Goal: Check status: Check status

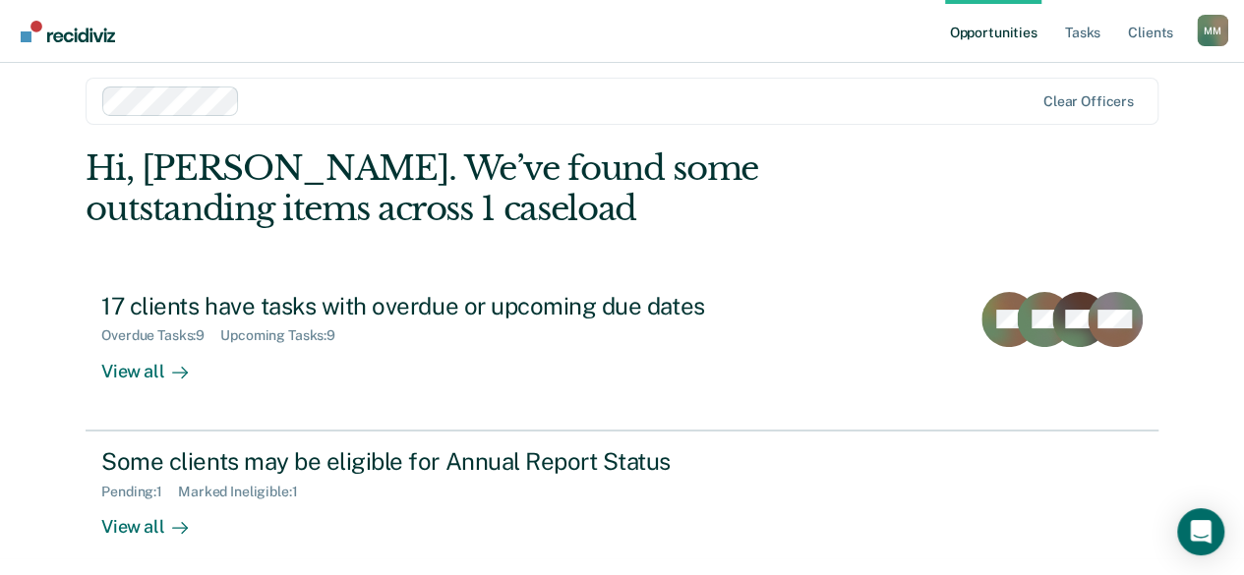
scroll to position [26, 0]
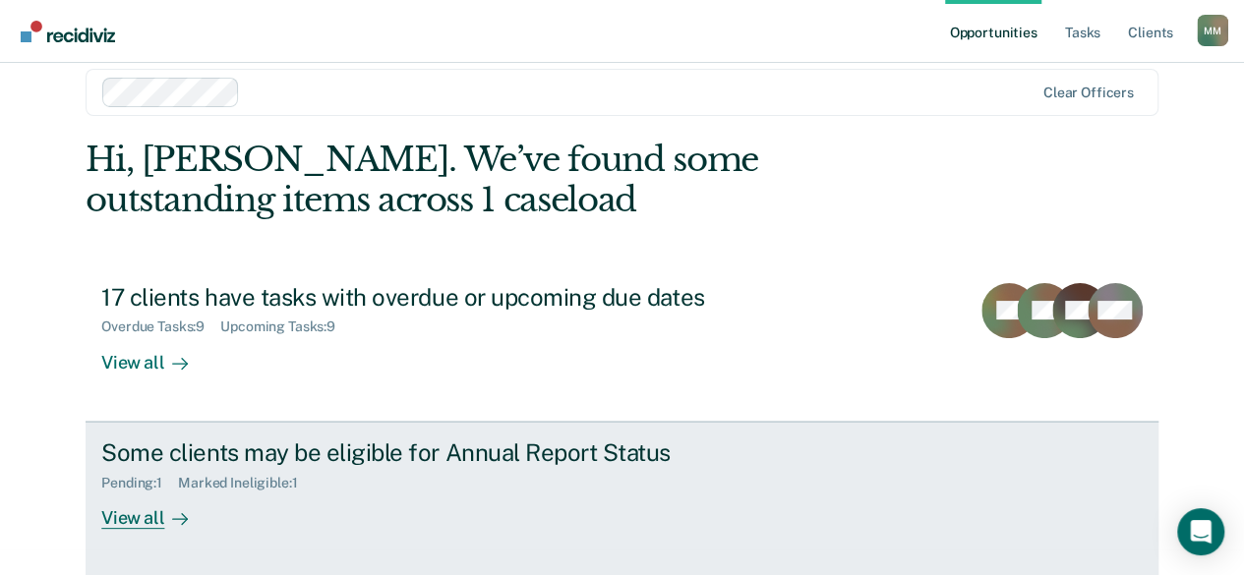
click at [281, 476] on div "Marked Ineligible : 1" at bounding box center [245, 483] width 135 height 17
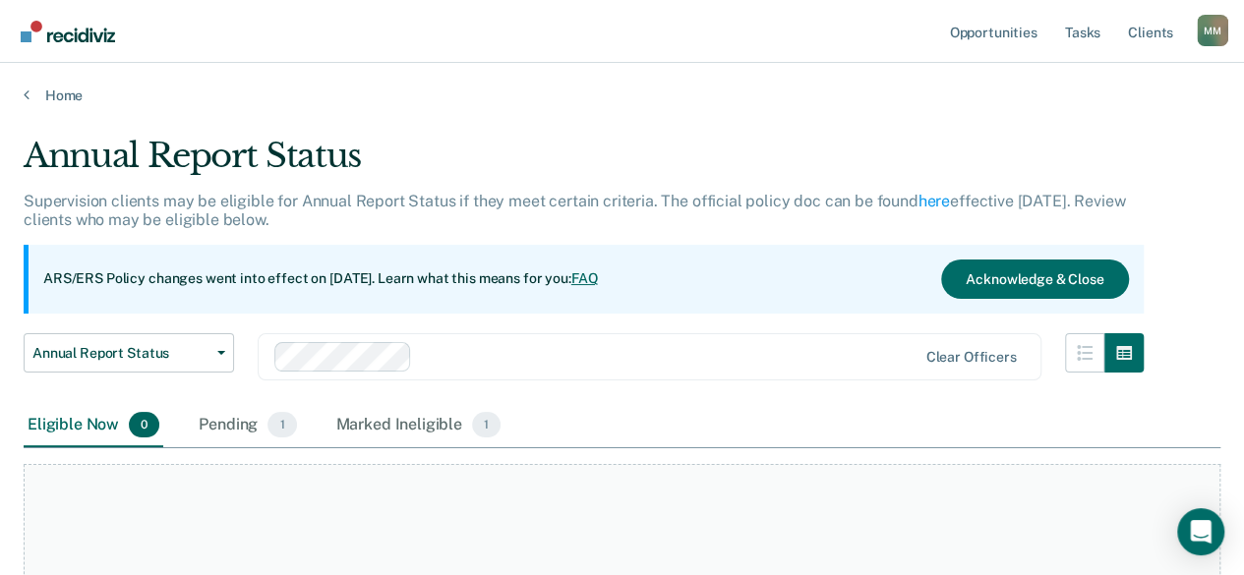
scroll to position [163, 0]
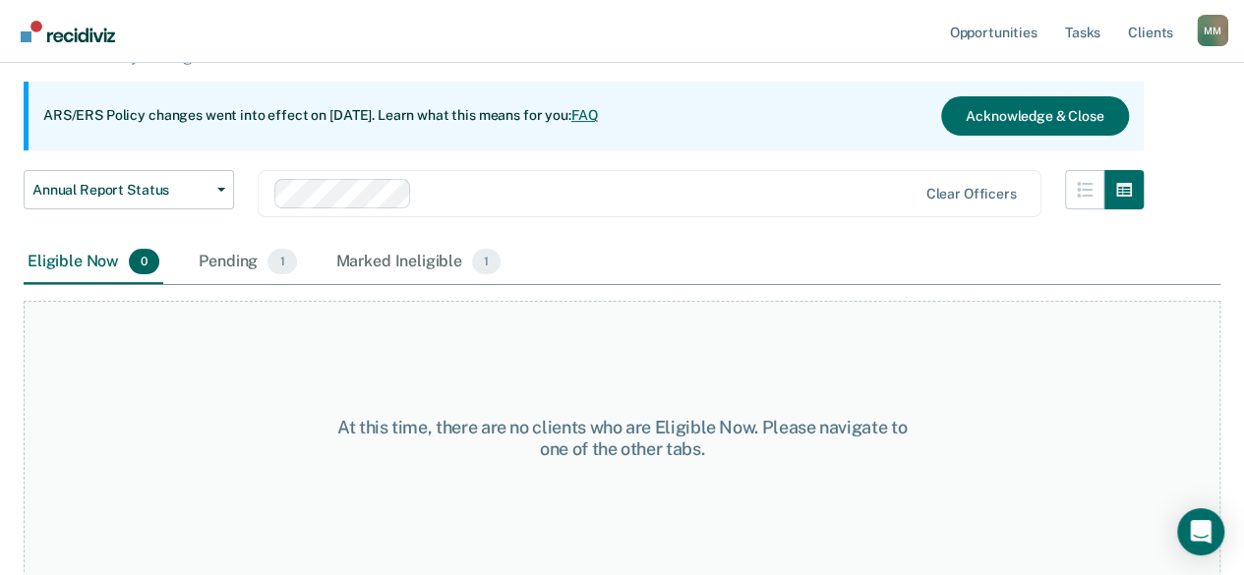
drag, startPoint x: 256, startPoint y: 286, endPoint x: 257, endPoint y: 276, distance: 9.9
click at [256, 286] on div "At this time, there are no clients who are Eligible Now. Please navigate to one…" at bounding box center [622, 431] width 1197 height 292
click at [257, 269] on div "Pending 1" at bounding box center [247, 262] width 105 height 43
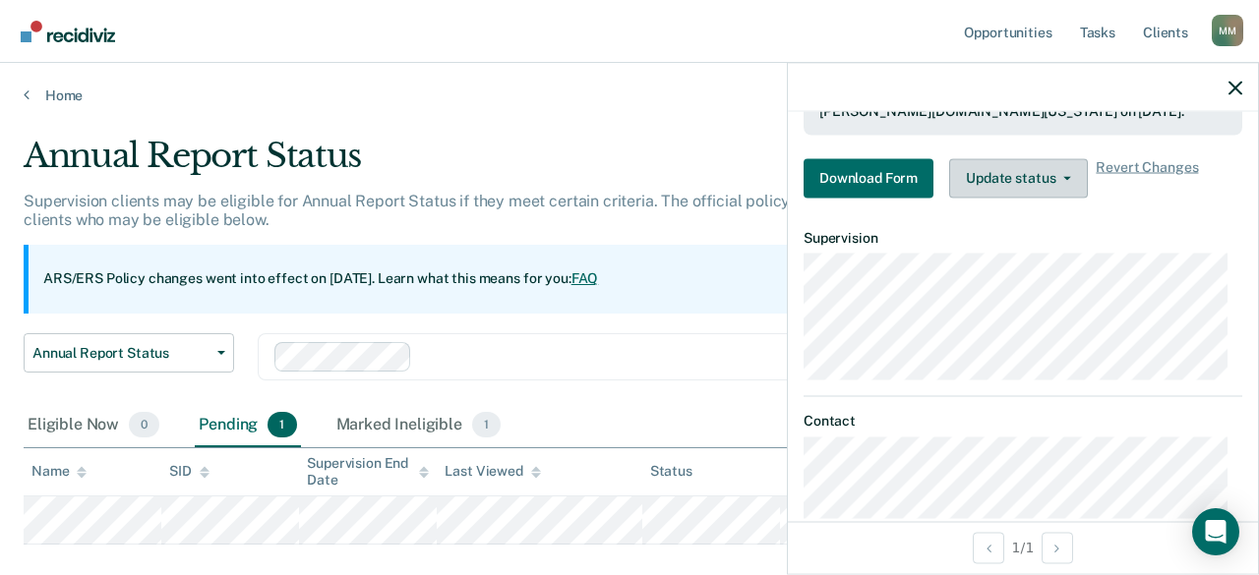
scroll to position [462, 0]
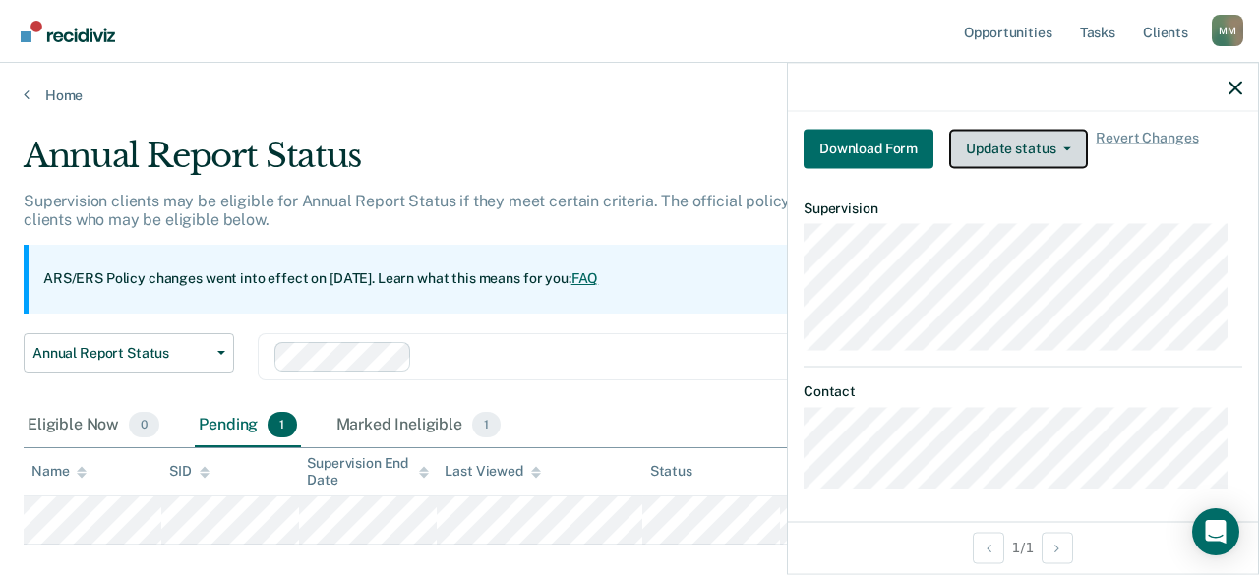
click at [1071, 144] on button "Update status" at bounding box center [1018, 148] width 139 height 39
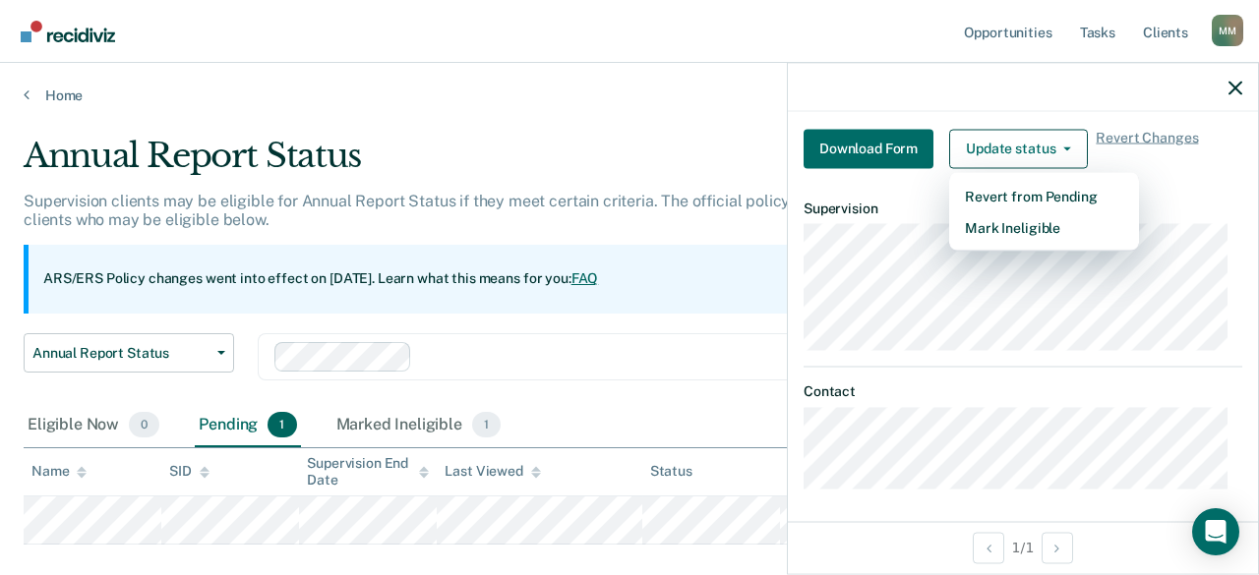
click at [708, 166] on div "Annual Report Status" at bounding box center [590, 164] width 1133 height 56
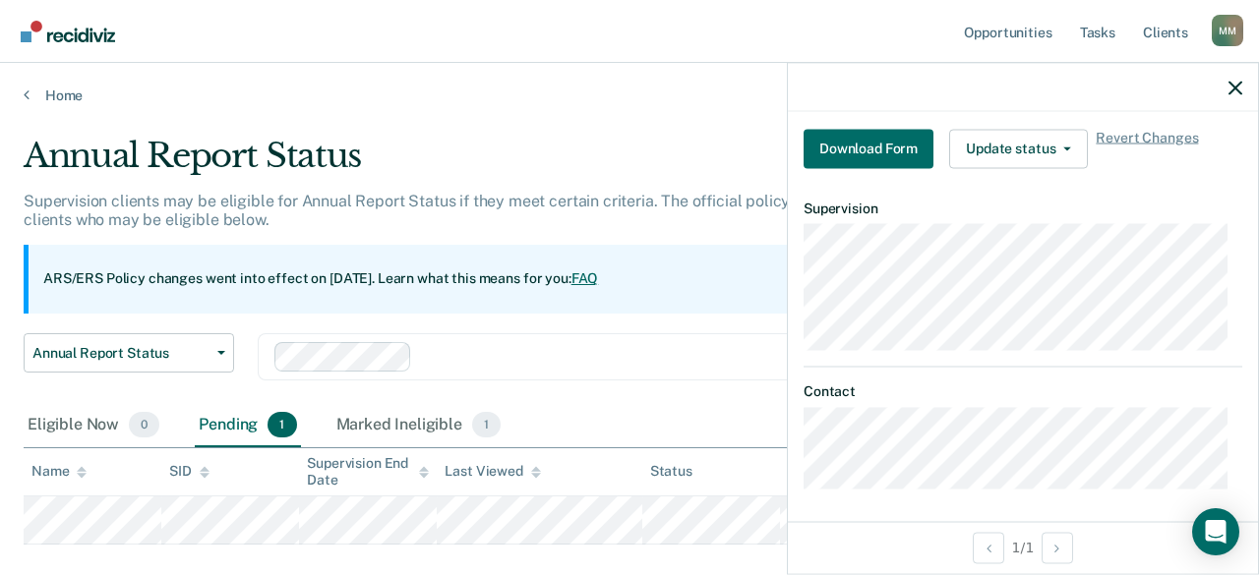
click at [1226, 82] on div at bounding box center [1023, 87] width 470 height 49
click at [1232, 86] on div at bounding box center [1023, 87] width 470 height 49
click at [1237, 97] on div at bounding box center [1023, 87] width 470 height 49
click at [1239, 91] on icon "button" at bounding box center [1236, 88] width 14 height 14
